Goal: Obtain resource: Download file/media

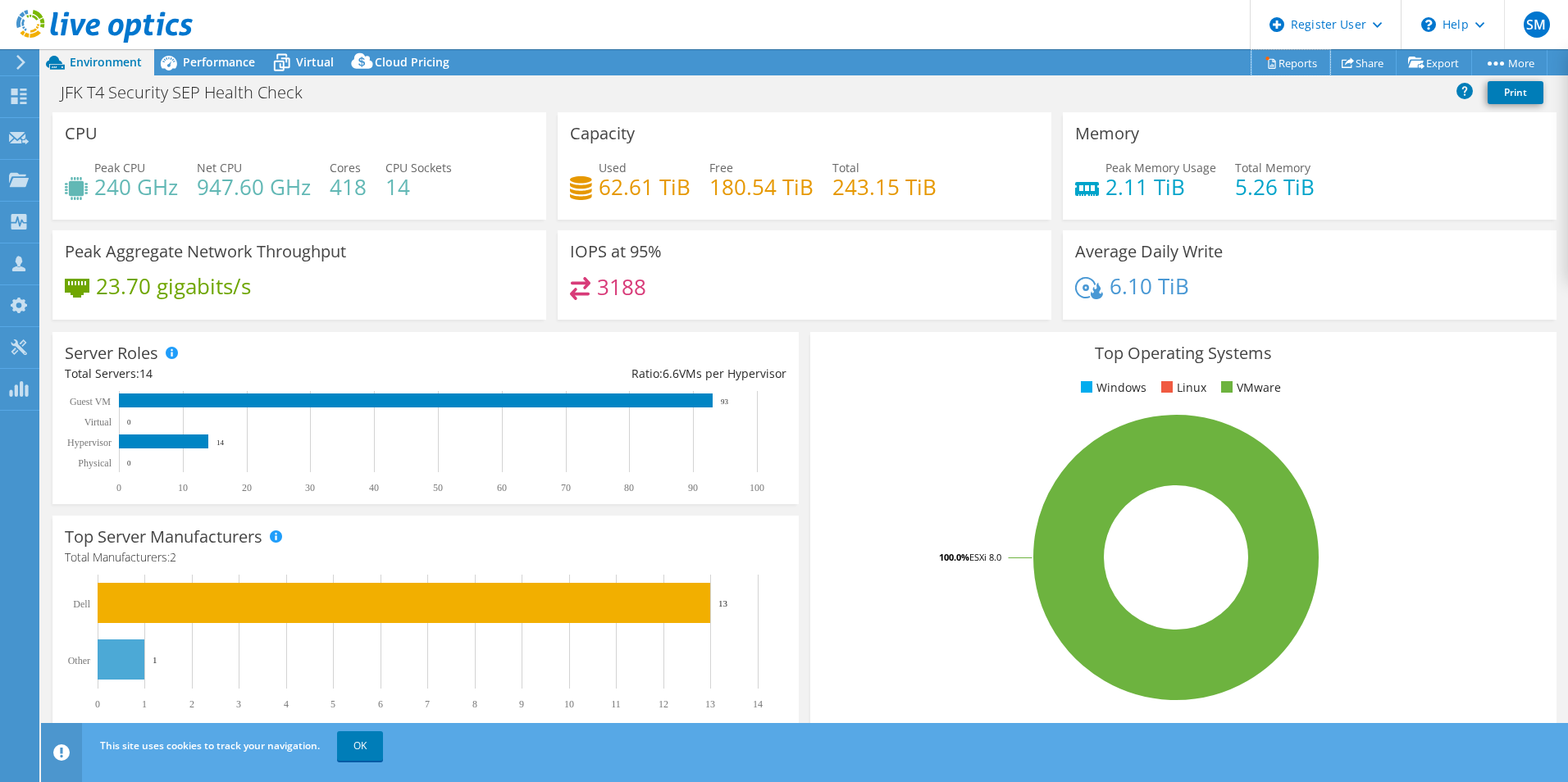
drag, startPoint x: 1283, startPoint y: 65, endPoint x: 85, endPoint y: 200, distance: 1205.6
click at [1283, 65] on link "Reports" at bounding box center [1291, 63] width 79 height 25
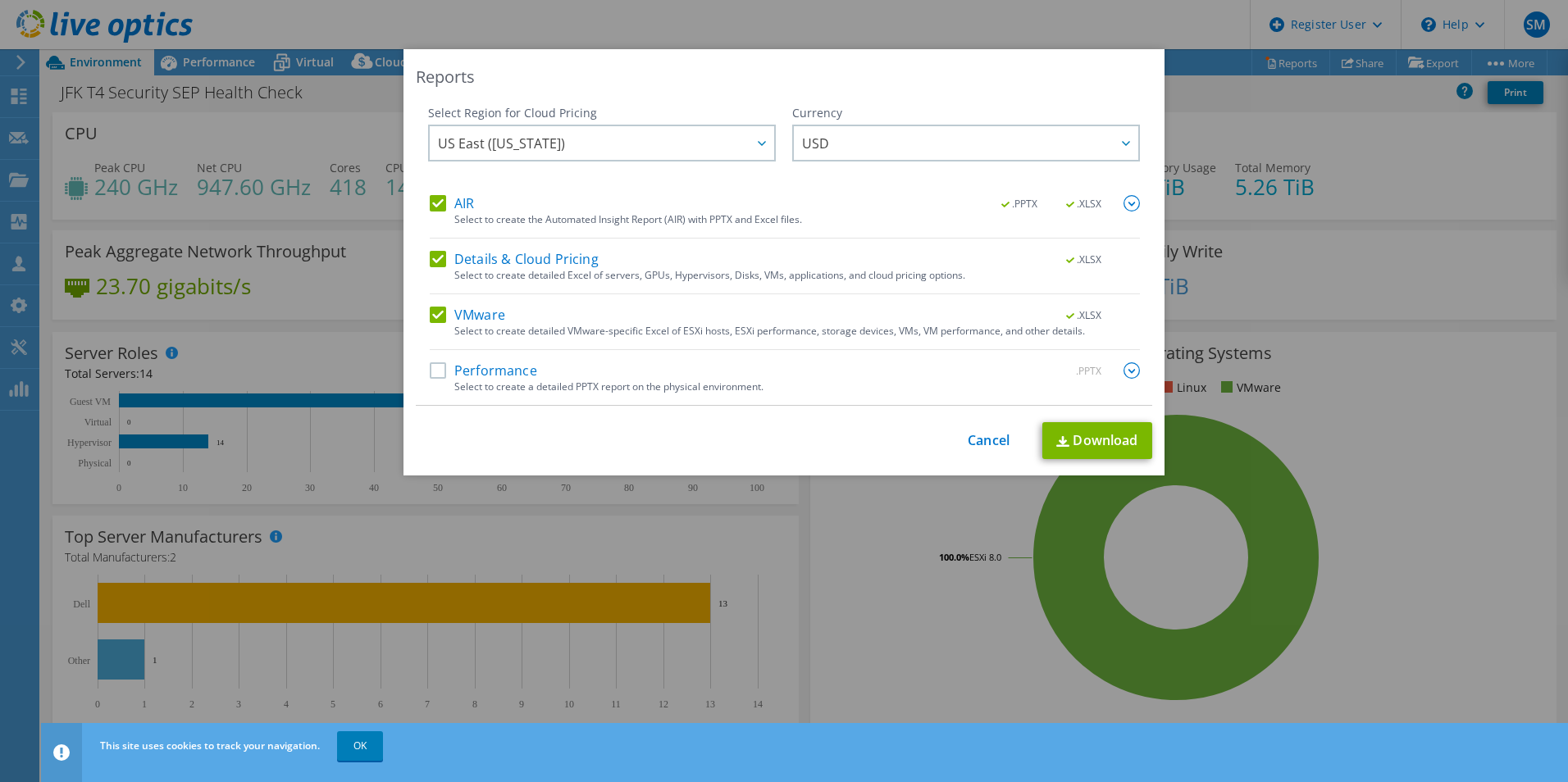
drag, startPoint x: 432, startPoint y: 369, endPoint x: 749, endPoint y: 377, distance: 317.1
click at [432, 369] on label "Performance" at bounding box center [483, 370] width 108 height 16
click at [0, 0] on input "Performance" at bounding box center [0, 0] width 0 height 0
click at [1125, 365] on img at bounding box center [1132, 370] width 16 height 16
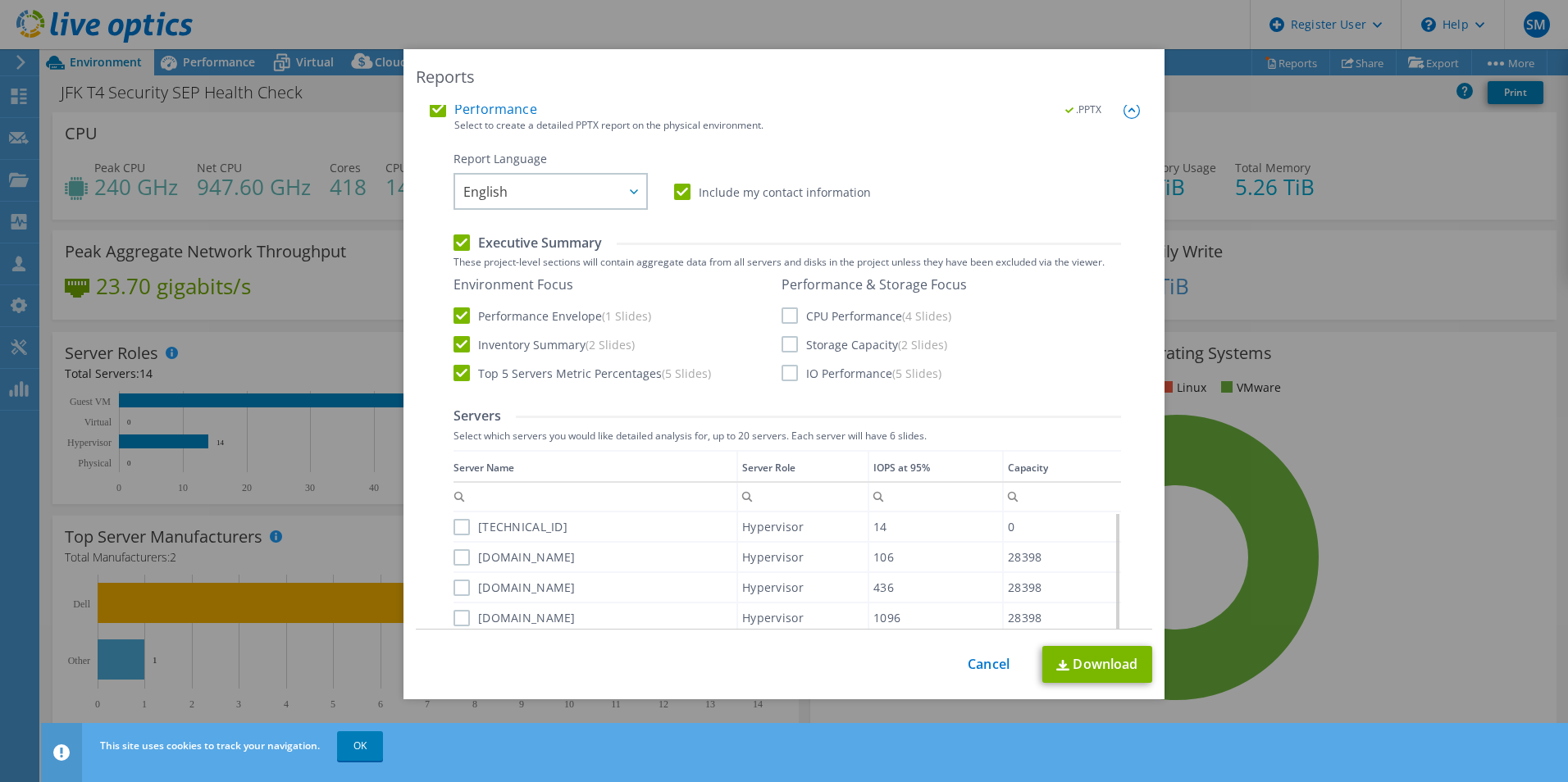
scroll to position [246, 0]
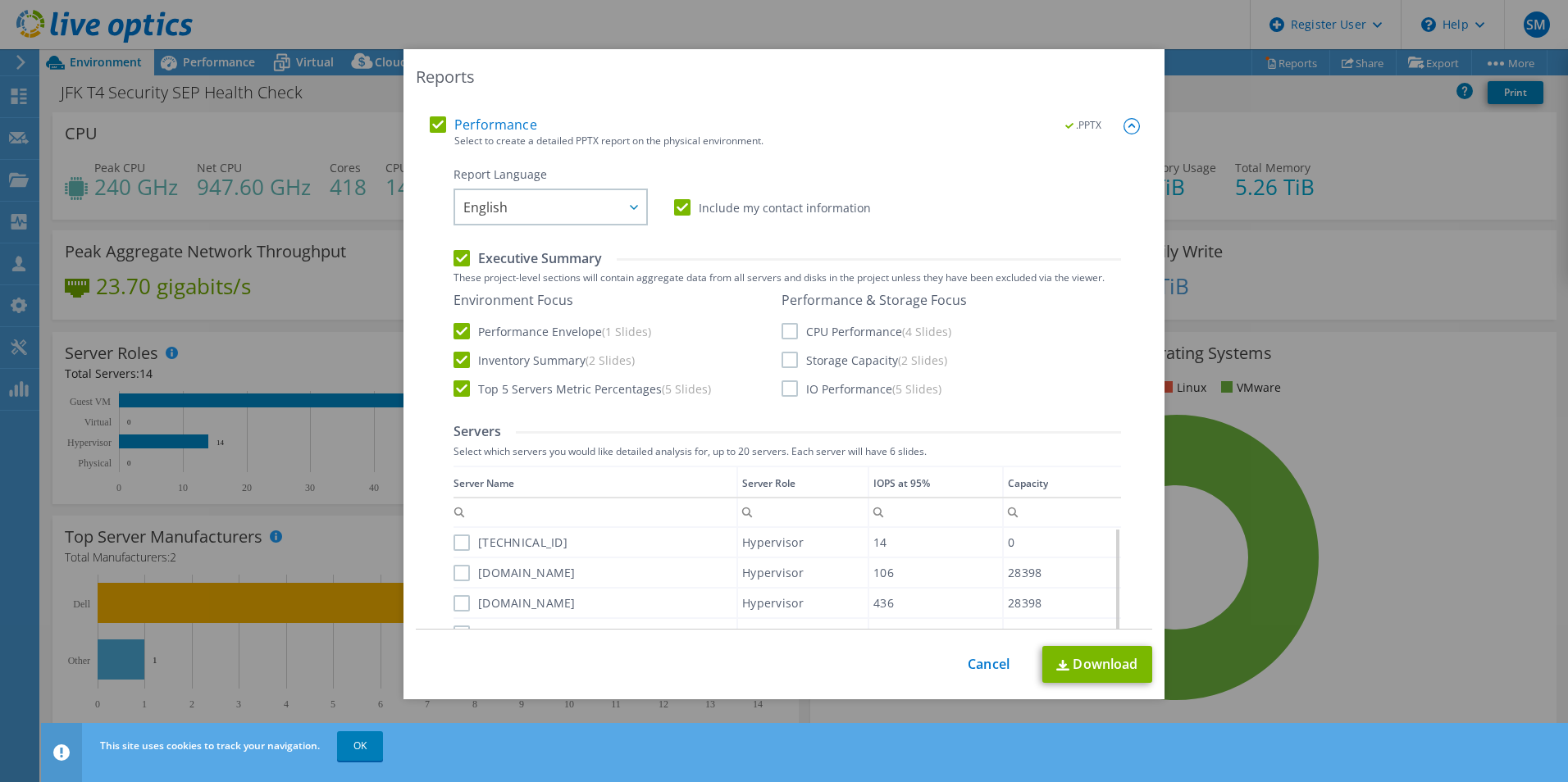
click at [788, 323] on label "CPU Performance (4 Slides)" at bounding box center [866, 330] width 170 height 16
click at [0, 0] on input "CPU Performance (4 Slides)" at bounding box center [0, 0] width 0 height 0
click at [781, 354] on label "Storage Capacity (2 Slides)" at bounding box center [864, 359] width 165 height 16
click at [0, 0] on input "Storage Capacity (2 Slides)" at bounding box center [0, 0] width 0 height 0
click at [782, 388] on label "IO Performance (5 Slides)" at bounding box center [861, 388] width 160 height 16
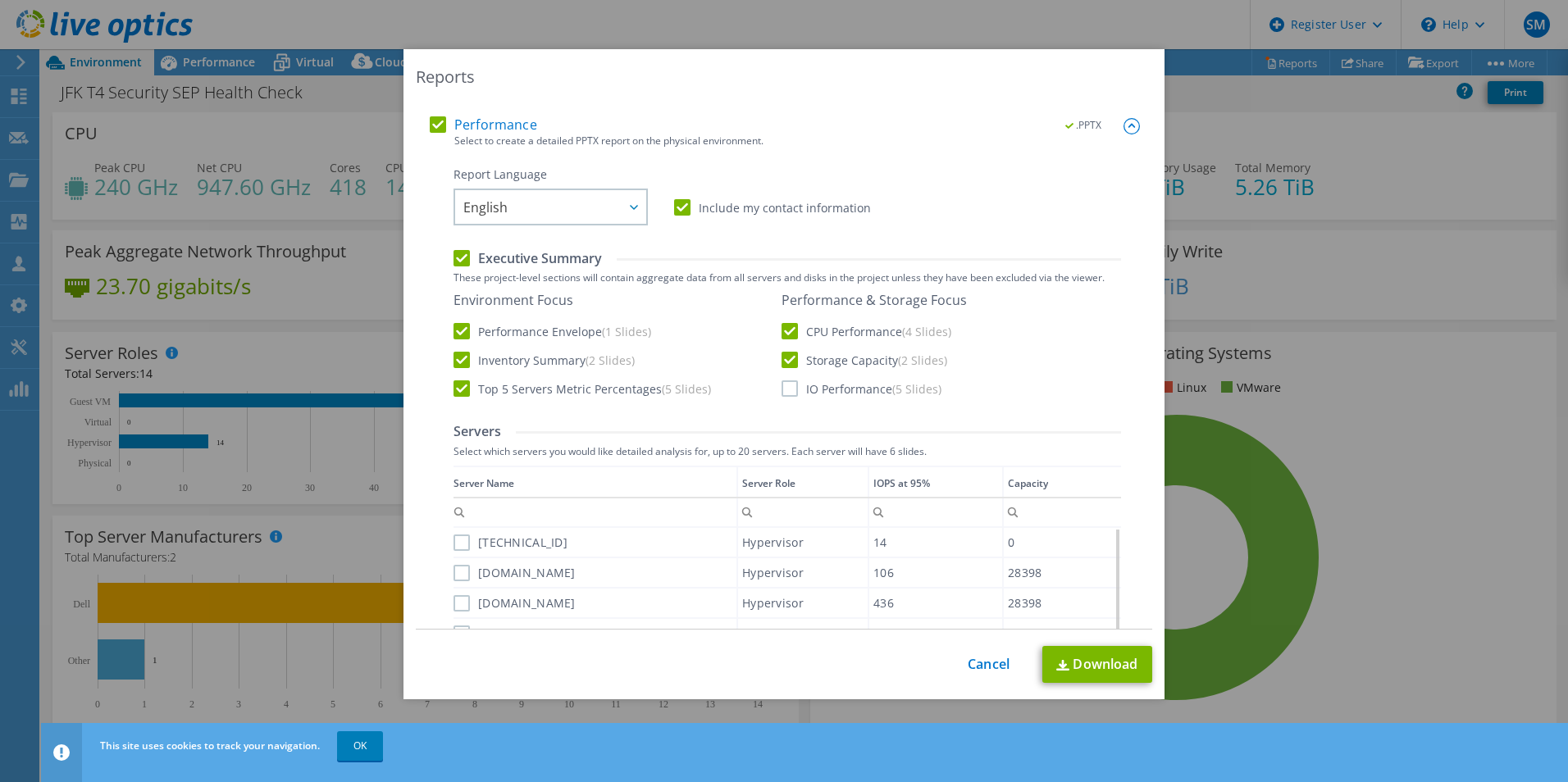
click at [0, 0] on input "IO Performance (5 Slides)" at bounding box center [0, 0] width 0 height 0
click at [1060, 664] on img at bounding box center [1062, 665] width 13 height 11
click at [1392, 391] on div "Reports Select Region for Cloud Pricing Asia Pacific ([GEOGRAPHIC_DATA]) [GEOGR…" at bounding box center [784, 391] width 1568 height 684
